Goal: Transaction & Acquisition: Purchase product/service

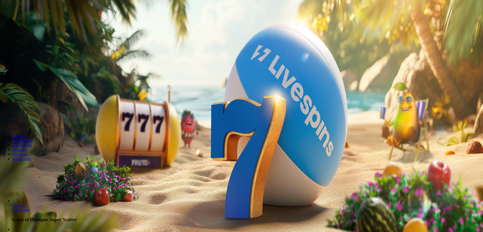
click at [4, 119] on span "minus icon" at bounding box center [4, 119] width 0 height 0
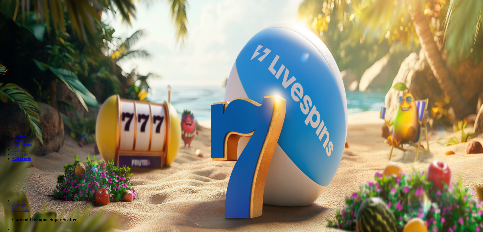
click at [4, 119] on span "minus icon" at bounding box center [4, 119] width 0 height 0
type input "**"
click at [26, 121] on span "Talleta ja pelaa" at bounding box center [15, 123] width 22 height 4
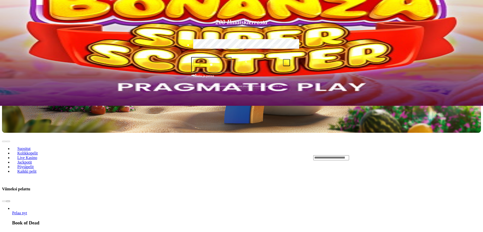
scroll to position [202, 0]
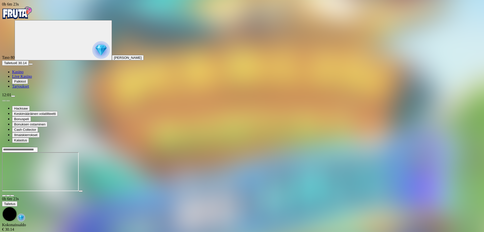
click at [92, 59] on img "Primary" at bounding box center [101, 50] width 18 height 18
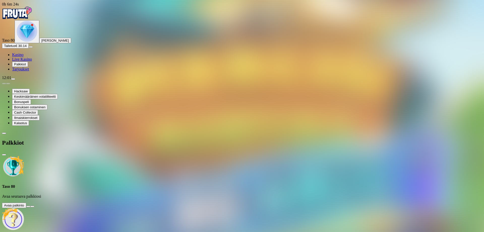
click at [30, 206] on button at bounding box center [28, 207] width 4 height 2
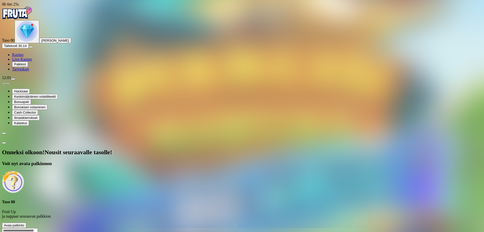
click at [26, 222] on button "Avaa palkinto" at bounding box center [14, 224] width 24 height 5
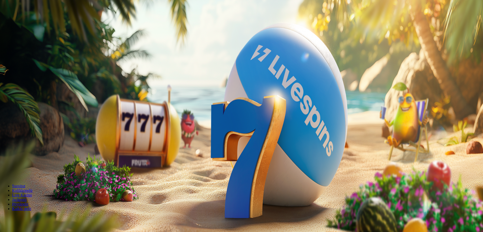
click at [4, 169] on span "minus icon" at bounding box center [4, 169] width 0 height 0
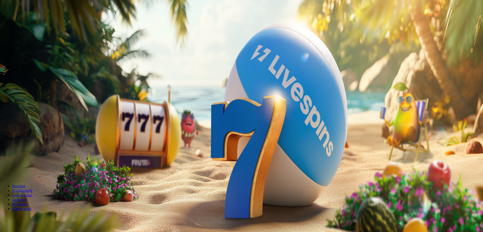
click at [4, 169] on span "minus icon" at bounding box center [4, 169] width 0 height 0
type input "**"
click at [28, 170] on button "Talleta ja pelaa" at bounding box center [15, 172] width 26 height 5
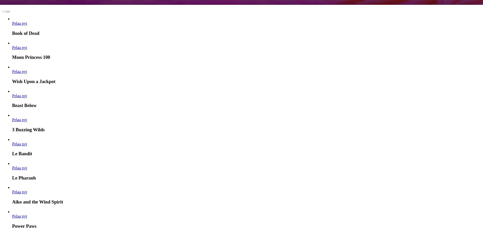
scroll to position [177, 0]
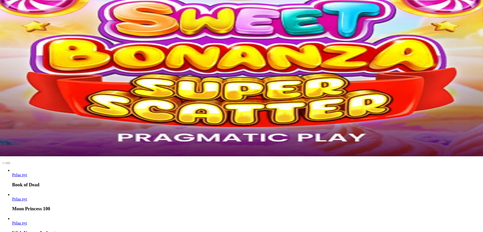
click at [8, 163] on span "chevron-right icon" at bounding box center [8, 163] width 0 height 0
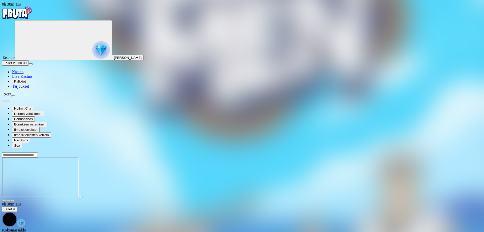
click at [27, 18] on img "Primary" at bounding box center [17, 13] width 30 height 13
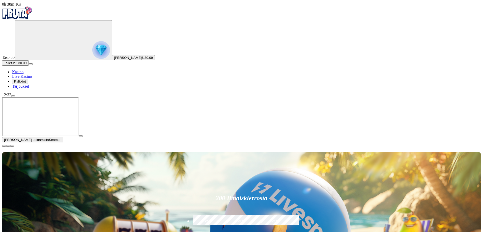
click at [4, 146] on span "close icon" at bounding box center [4, 146] width 0 height 0
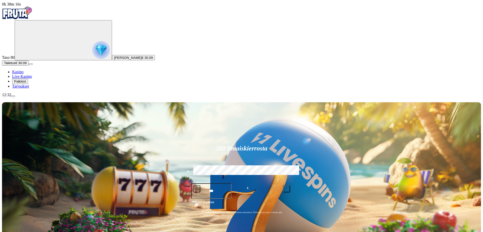
scroll to position [76, 0]
